Goal: Task Accomplishment & Management: Use online tool/utility

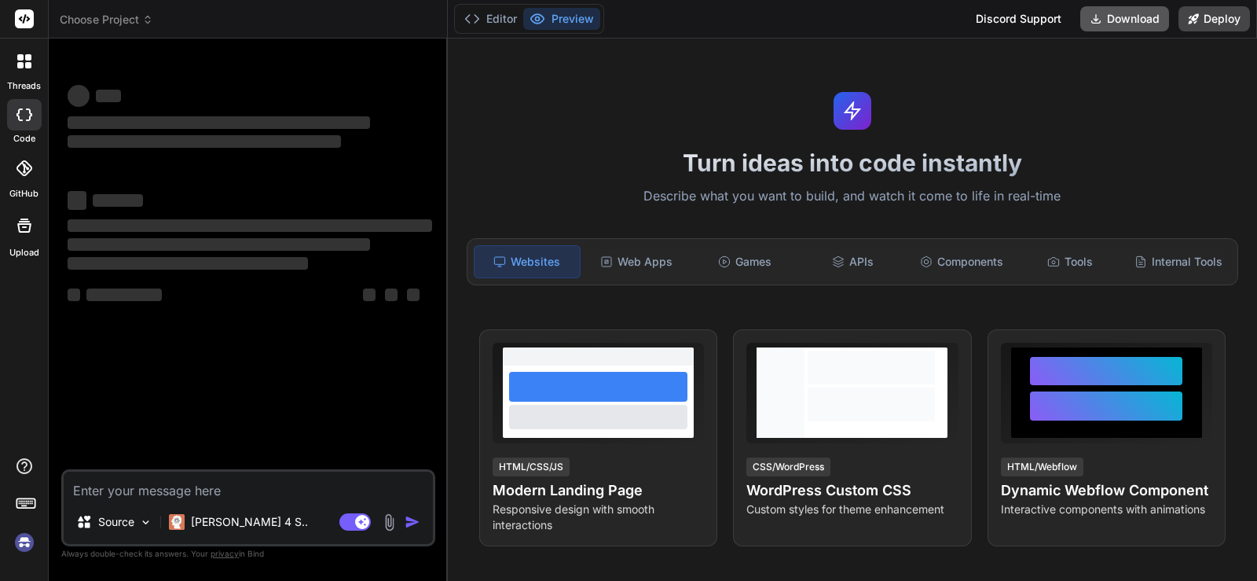
click at [1152, 22] on button "Download" at bounding box center [1124, 18] width 89 height 25
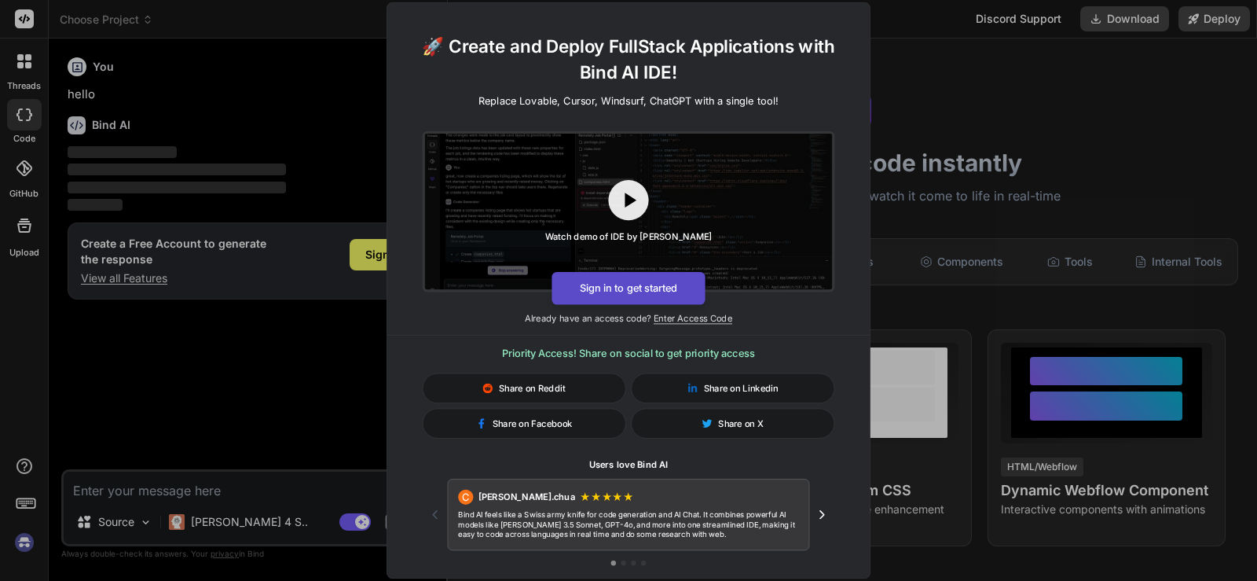
click at [634, 285] on button "Sign in to get started" at bounding box center [627, 288] width 153 height 33
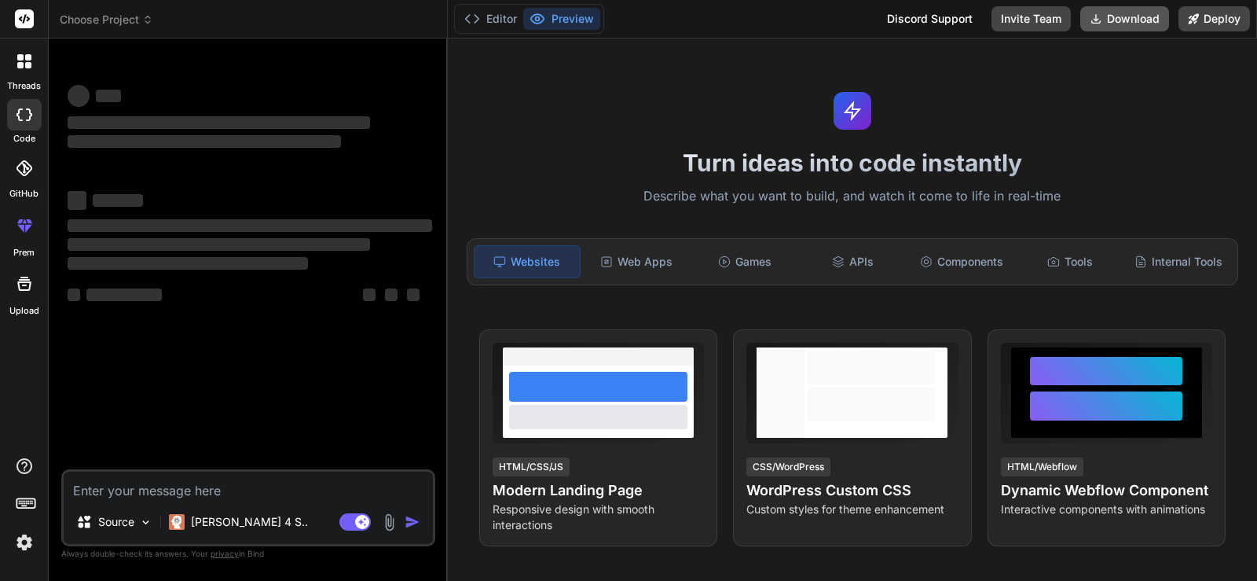
click at [1134, 26] on button "Download" at bounding box center [1124, 18] width 89 height 25
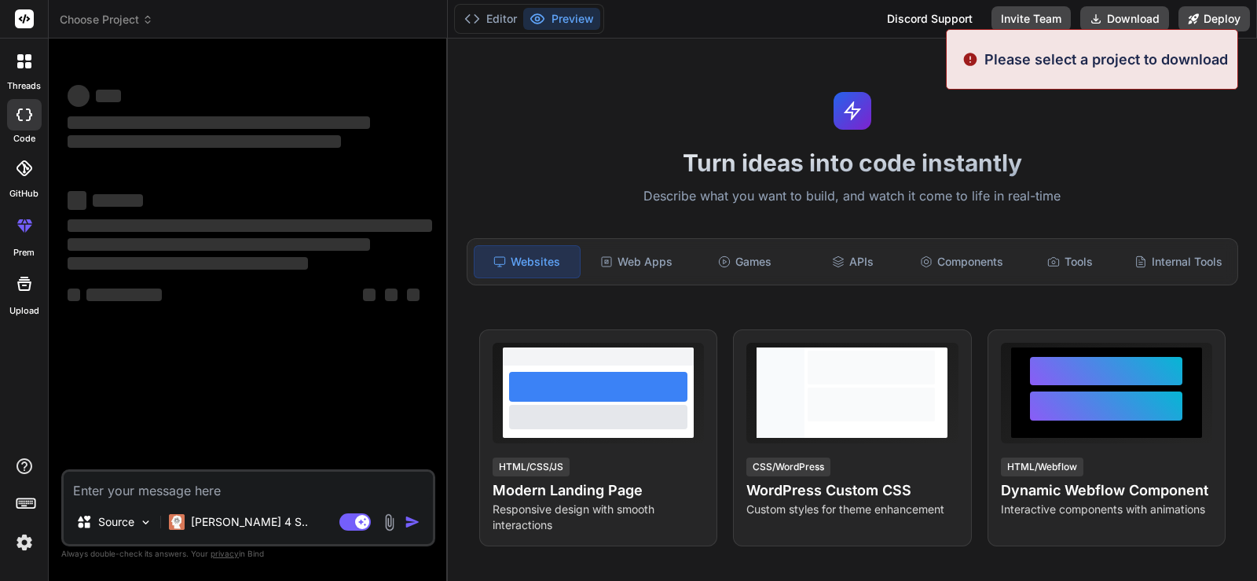
click at [629, 50] on div "Turn ideas into code instantly Describe what you want to build, and watch it co…" at bounding box center [852, 309] width 809 height 542
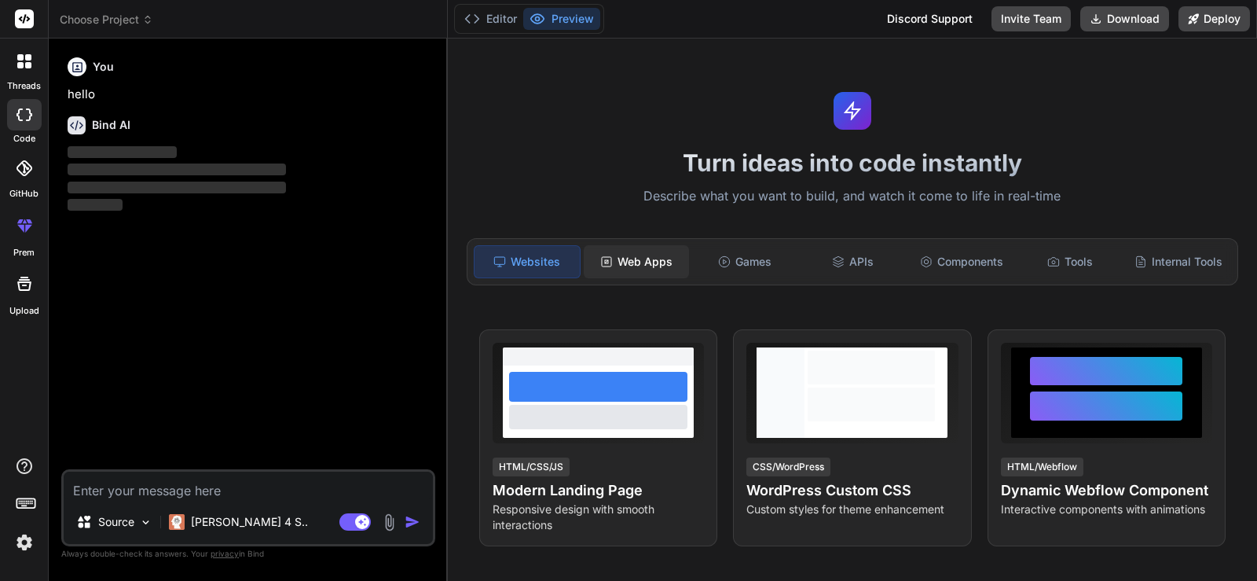
click at [669, 270] on div "Web Apps" at bounding box center [636, 261] width 105 height 33
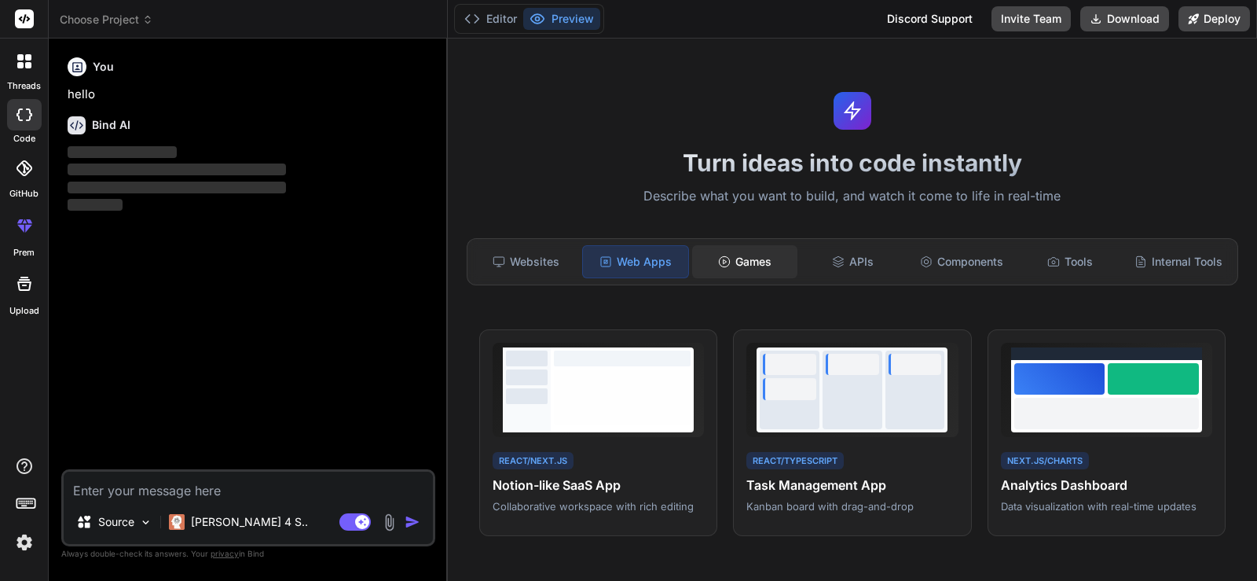
click at [703, 266] on div "Games" at bounding box center [744, 261] width 105 height 33
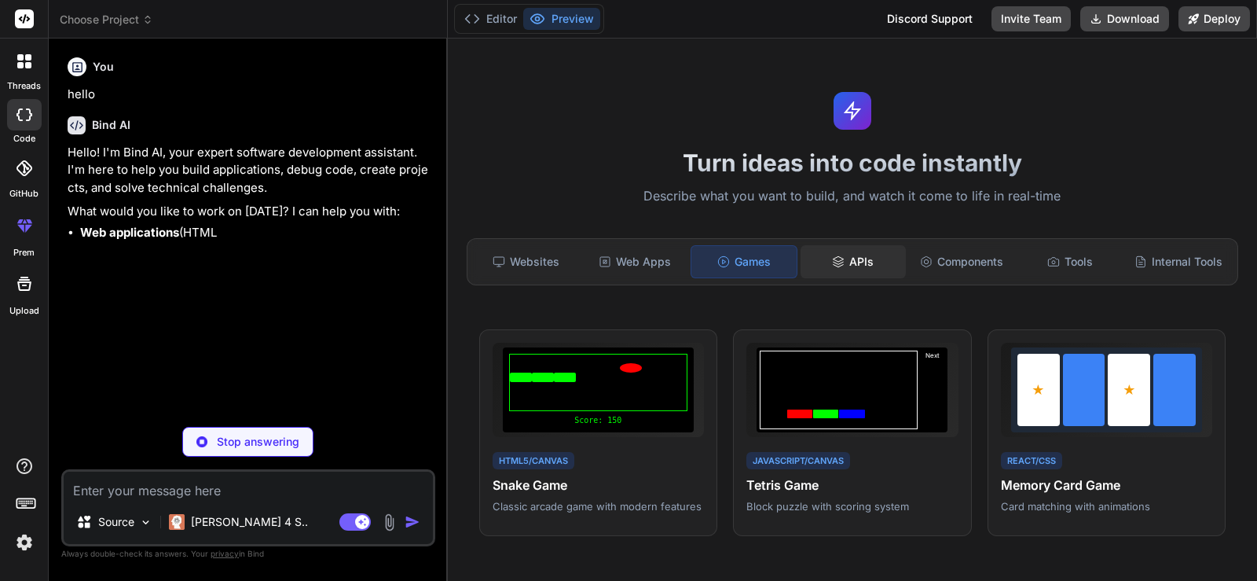
click at [813, 269] on div "APIs" at bounding box center [853, 261] width 105 height 33
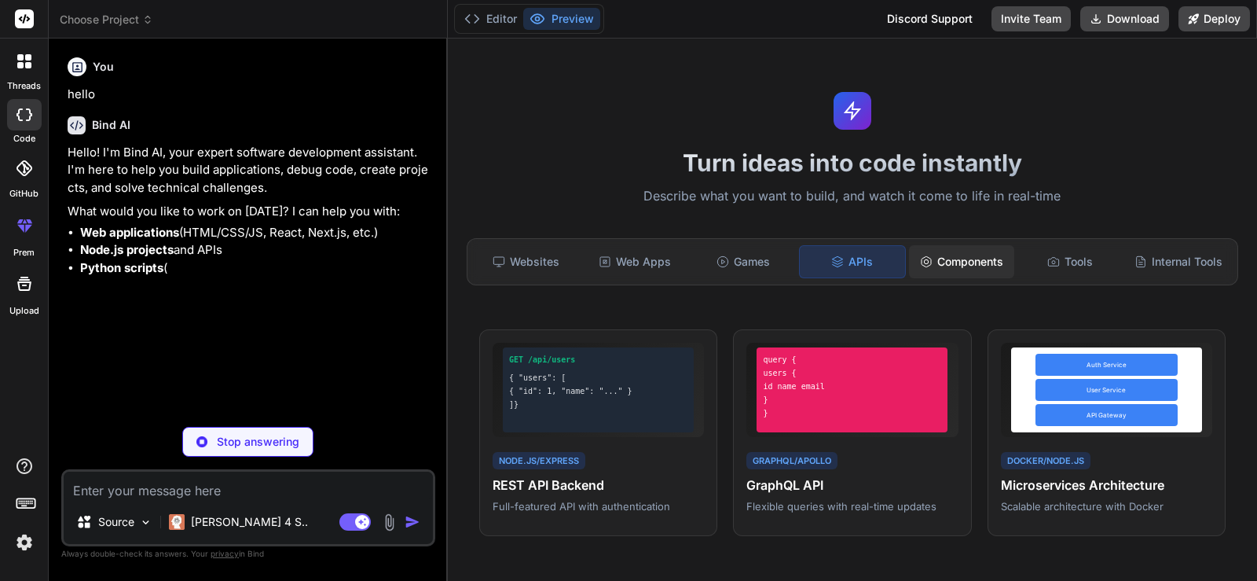
click at [936, 255] on div "Components" at bounding box center [961, 261] width 105 height 33
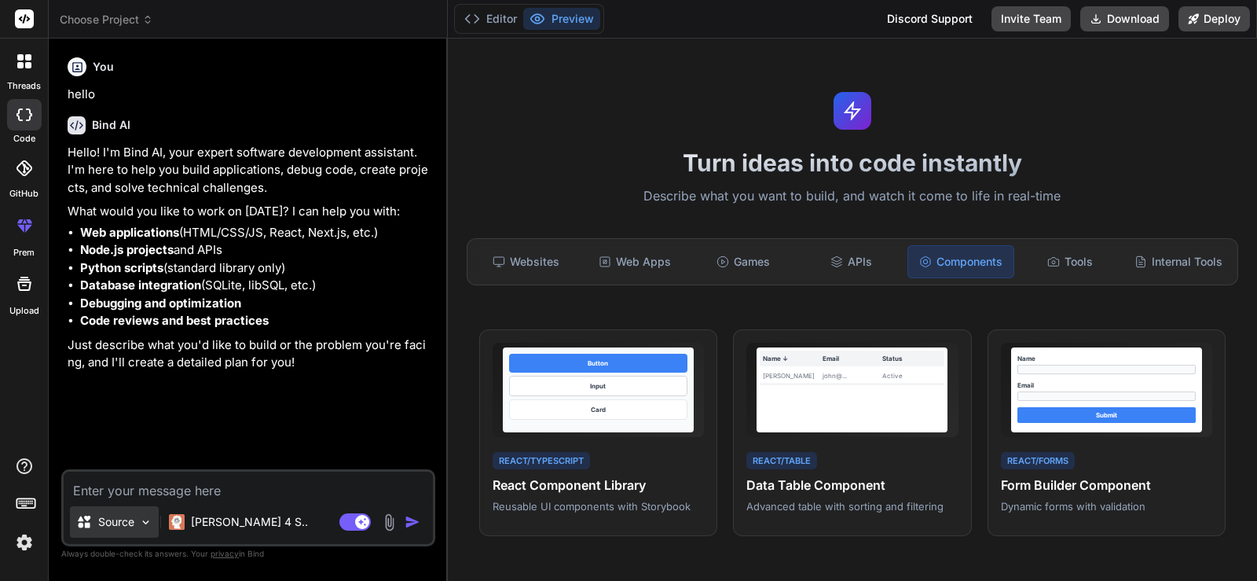
click at [108, 529] on p "Source" at bounding box center [116, 522] width 36 height 16
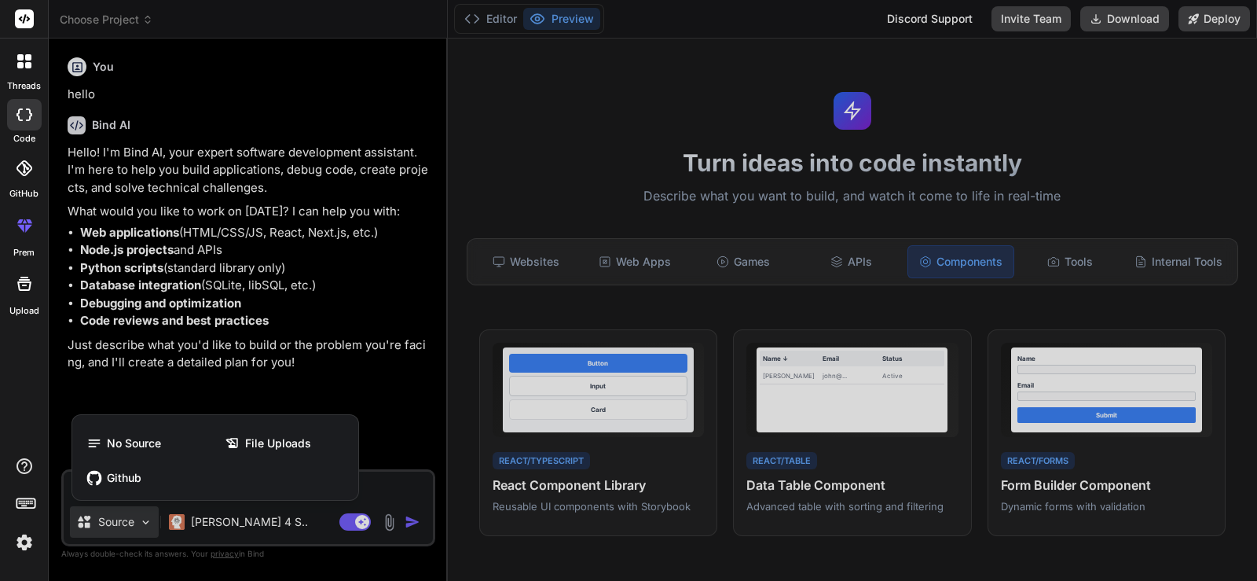
click at [108, 529] on div at bounding box center [628, 290] width 1257 height 581
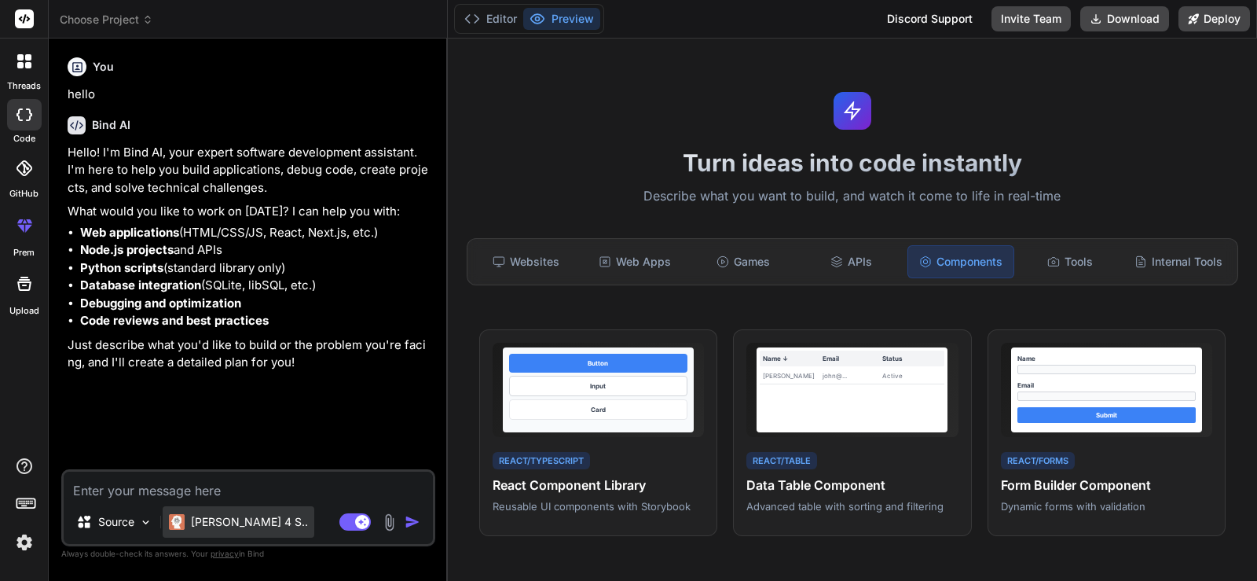
click at [210, 522] on p "[PERSON_NAME] 4 S.." at bounding box center [249, 522] width 117 height 16
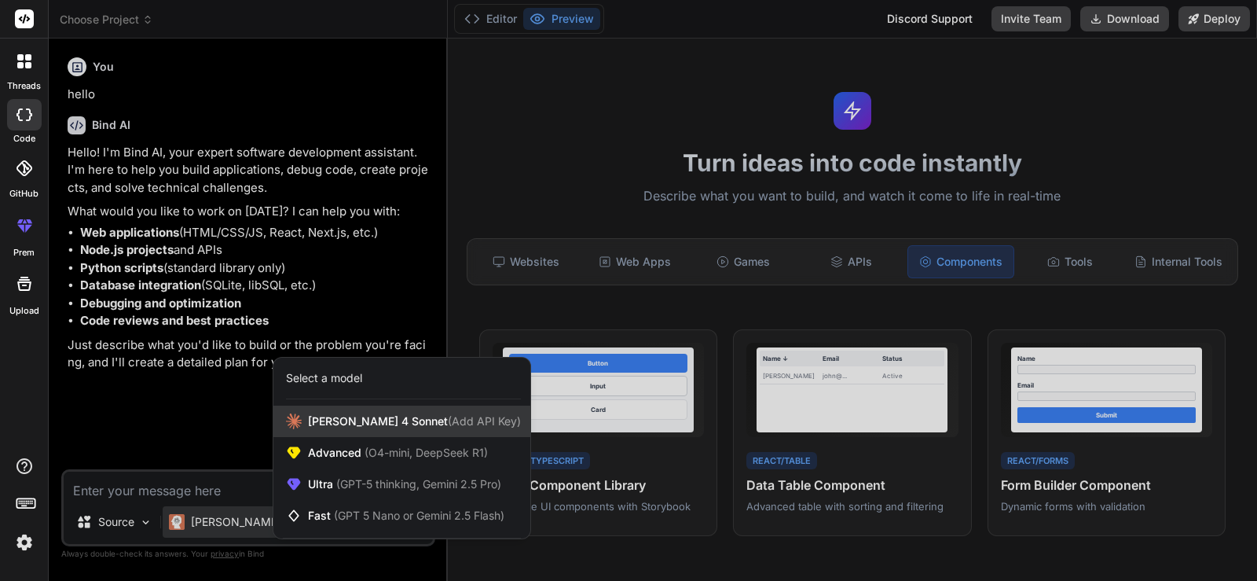
click at [448, 423] on span "(Add API Key)" at bounding box center [484, 420] width 73 height 13
type textarea "x"
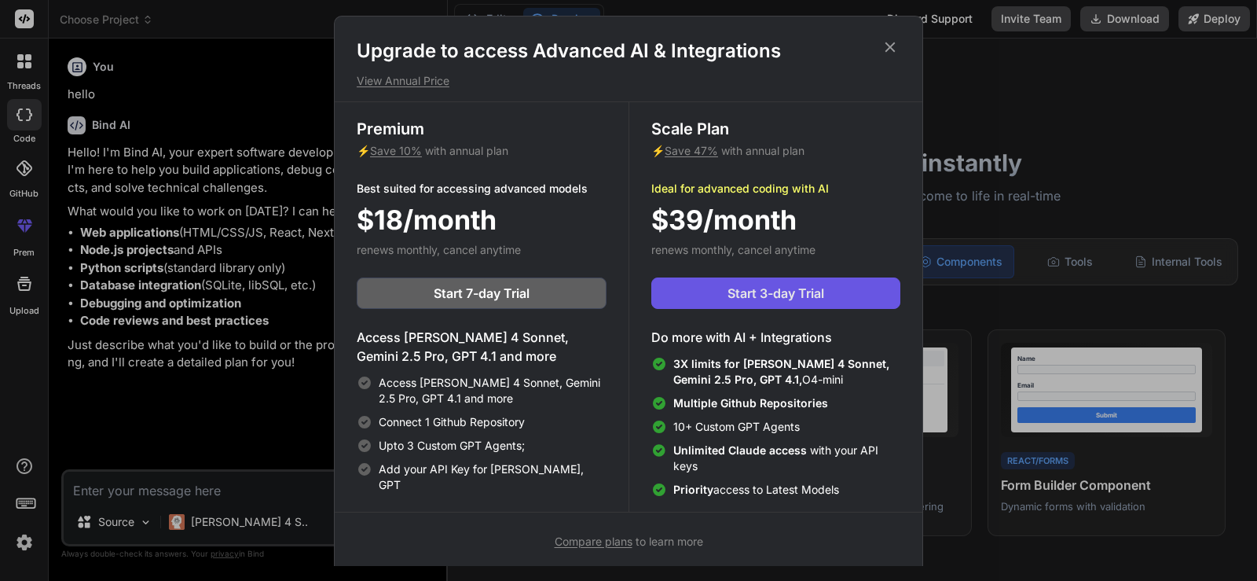
click at [757, 290] on span "Start 3-day Trial" at bounding box center [775, 293] width 97 height 19
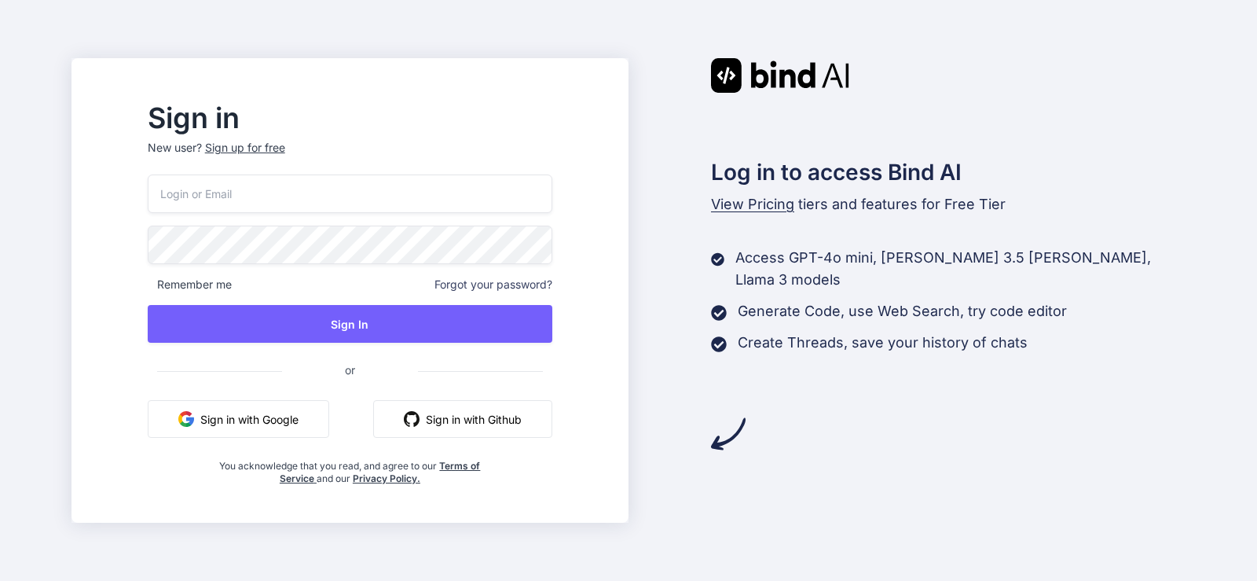
click at [291, 423] on button "Sign in with Google" at bounding box center [238, 419] width 181 height 38
